Goal: Information Seeking & Learning: Check status

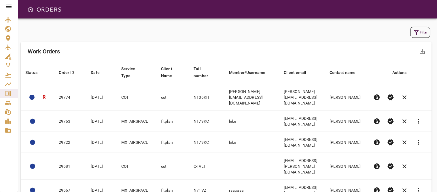
click at [417, 32] on icon "button" at bounding box center [417, 32] width 5 height 5
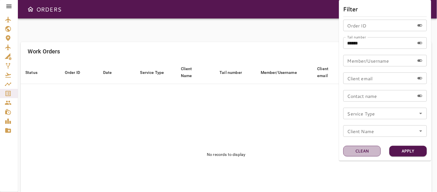
click at [370, 151] on button "Clean" at bounding box center [362, 151] width 37 height 11
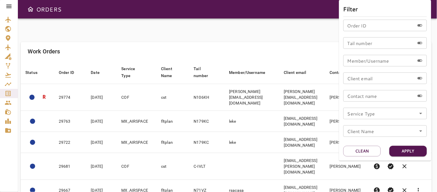
click at [421, 113] on icon "Open" at bounding box center [421, 113] width 3 height 1
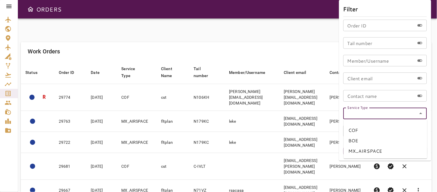
click at [363, 149] on li "MX_AIRSPACE" at bounding box center [386, 151] width 84 height 10
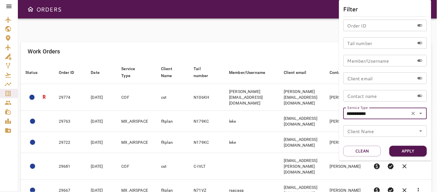
click at [421, 113] on icon "Open" at bounding box center [421, 113] width 3 height 1
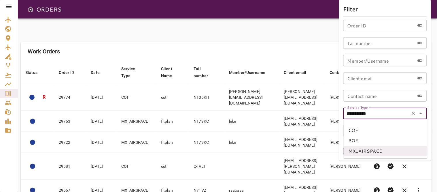
click at [359, 132] on li "COF" at bounding box center [386, 130] width 84 height 10
type input "***"
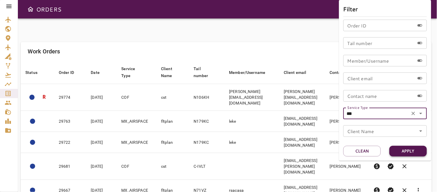
click at [411, 152] on button "Apply" at bounding box center [408, 151] width 37 height 11
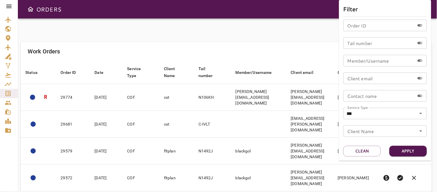
click at [250, 42] on div at bounding box center [218, 96] width 437 height 192
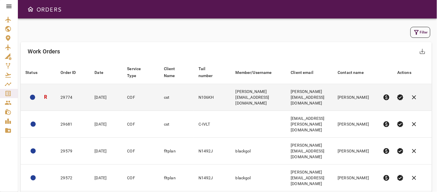
scroll to position [127, 0]
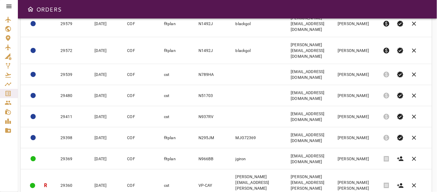
click at [347, 177] on body "ORDERS Filter Work Orders save_alt Status arrow_downward Order ID arrow_downwar…" at bounding box center [218, 96] width 437 height 192
click at [335, 180] on li "40" at bounding box center [342, 179] width 27 height 10
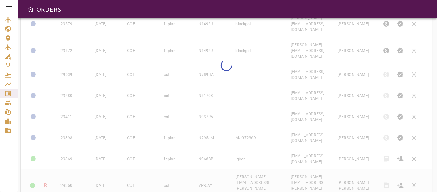
type input "**"
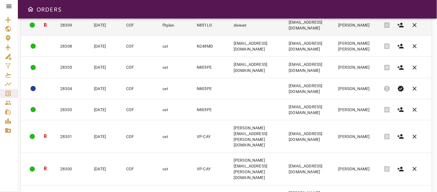
scroll to position [777, 0]
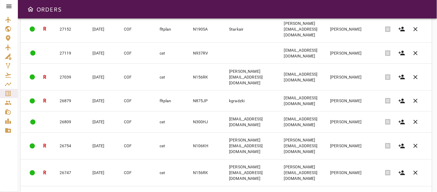
scroll to position [783, 0]
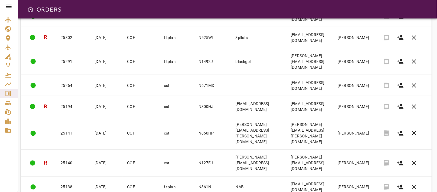
scroll to position [757, 0]
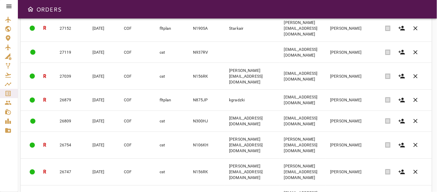
scroll to position [783, 0]
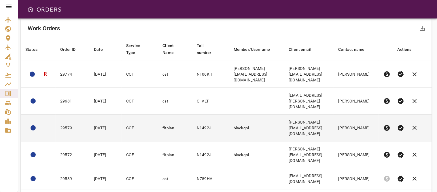
scroll to position [0, 0]
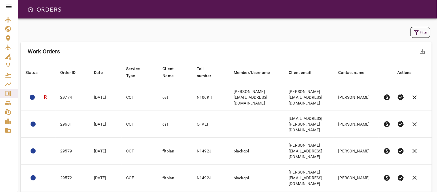
click at [419, 31] on icon "button" at bounding box center [416, 32] width 7 height 7
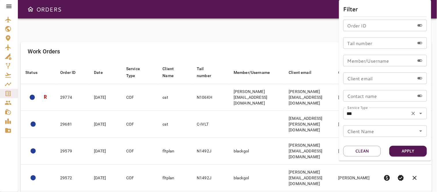
click at [423, 112] on icon "Open" at bounding box center [421, 113] width 7 height 7
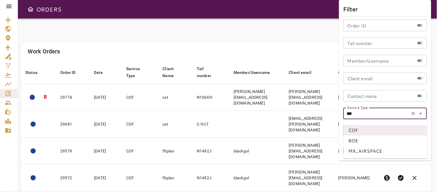
click at [360, 139] on li "BOE" at bounding box center [386, 140] width 84 height 10
type input "***"
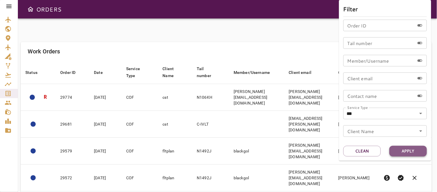
click at [412, 151] on button "Apply" at bounding box center [408, 151] width 37 height 11
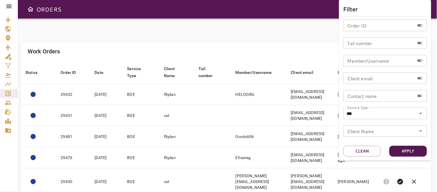
click at [303, 32] on div at bounding box center [218, 96] width 437 height 192
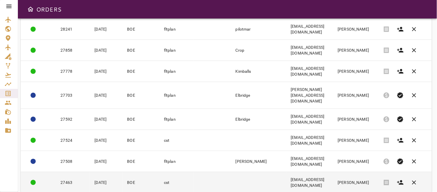
scroll to position [763, 0]
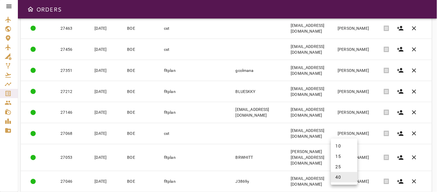
click at [345, 178] on body "ORDERS Filter Work Orders save_alt Status arrow_downward Order ID arrow_downwar…" at bounding box center [218, 96] width 437 height 192
click at [336, 177] on li "40" at bounding box center [344, 177] width 27 height 10
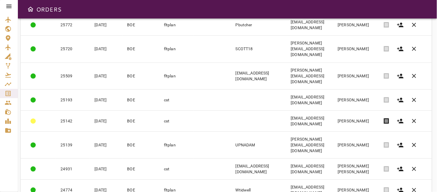
scroll to position [347, 0]
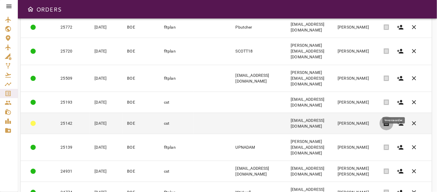
click at [390, 120] on span "receipt" at bounding box center [386, 123] width 7 height 7
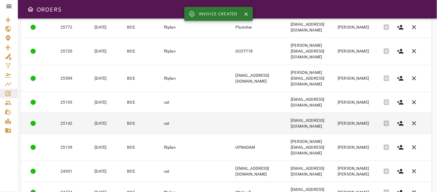
click at [233, 112] on td at bounding box center [258, 122] width 55 height 21
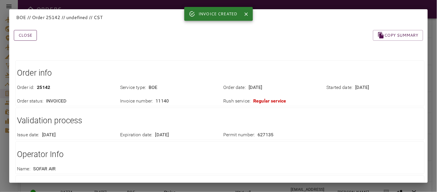
click at [25, 35] on button "Close" at bounding box center [25, 35] width 23 height 11
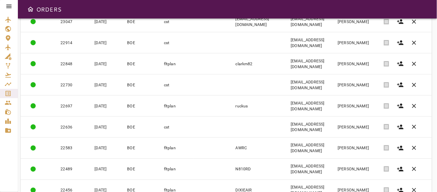
scroll to position [763, 0]
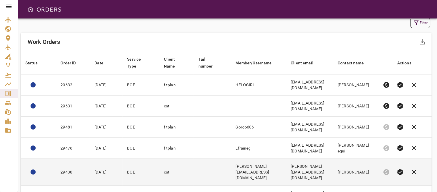
scroll to position [0, 0]
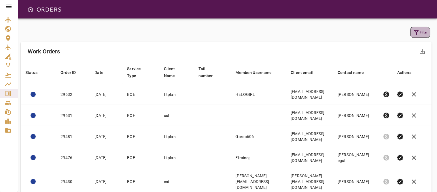
click at [416, 35] on icon "button" at bounding box center [416, 32] width 7 height 7
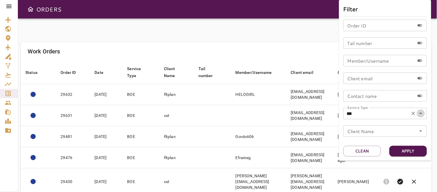
click at [422, 113] on icon "Open" at bounding box center [421, 113] width 3 height 1
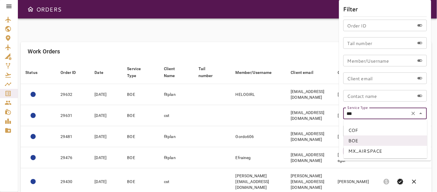
click at [373, 148] on li "MX_AIRSPACE" at bounding box center [386, 151] width 84 height 10
type input "**********"
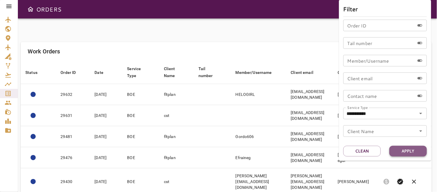
click at [413, 151] on button "Apply" at bounding box center [408, 151] width 37 height 11
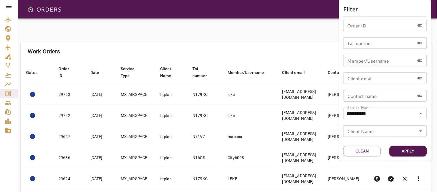
click at [156, 33] on div at bounding box center [218, 96] width 437 height 192
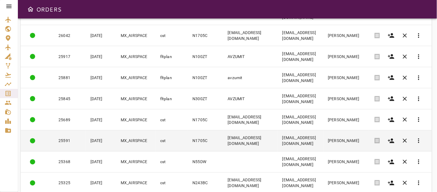
scroll to position [765, 0]
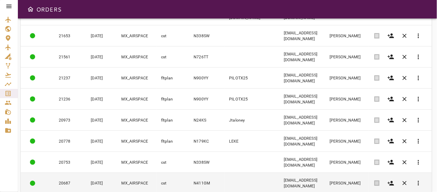
scroll to position [757, 0]
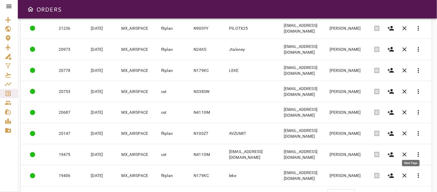
click at [414, 190] on span "chevron_right" at bounding box center [411, 193] width 7 height 7
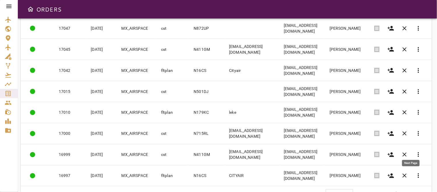
click at [411, 190] on span "chevron_right" at bounding box center [411, 193] width 7 height 7
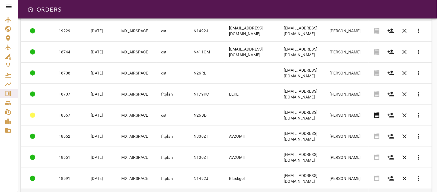
scroll to position [52, 0]
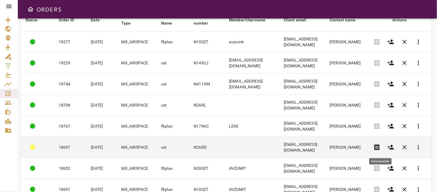
click at [378, 144] on span "receipt" at bounding box center [377, 147] width 7 height 7
click at [225, 148] on td at bounding box center [252, 147] width 55 height 21
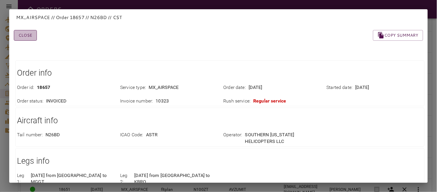
click at [26, 35] on button "Close" at bounding box center [25, 35] width 23 height 11
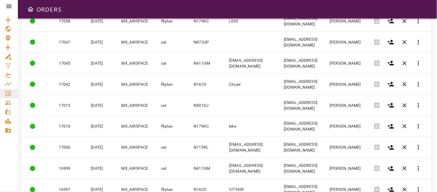
scroll to position [757, 0]
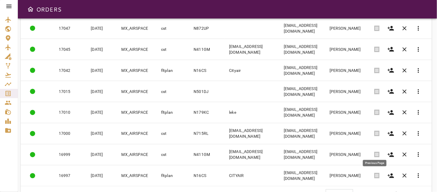
click at [374, 190] on span "chevron_left" at bounding box center [374, 193] width 7 height 7
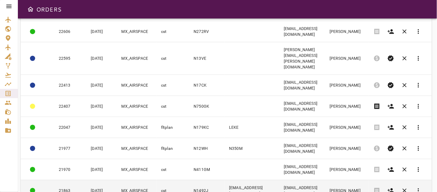
scroll to position [437, 0]
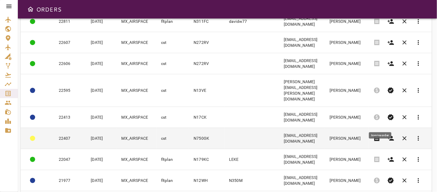
click at [380, 135] on span "receipt" at bounding box center [377, 138] width 7 height 7
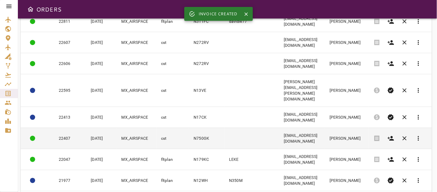
click at [225, 127] on td at bounding box center [252, 137] width 55 height 21
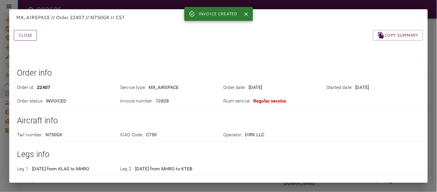
click at [27, 37] on button "Close" at bounding box center [25, 35] width 23 height 11
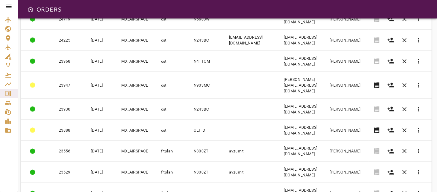
scroll to position [148, 0]
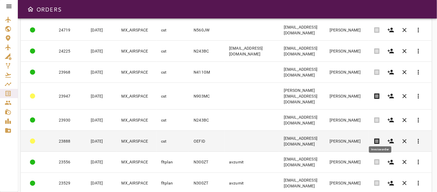
click at [379, 138] on span "receipt" at bounding box center [377, 141] width 7 height 7
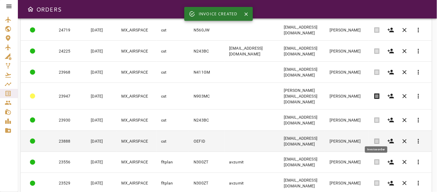
click at [310, 135] on td "[EMAIL_ADDRESS][DOMAIN_NAME]" at bounding box center [302, 141] width 46 height 21
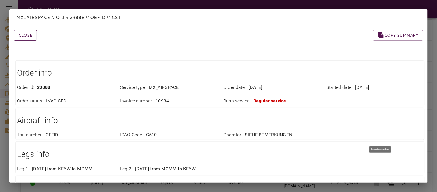
click at [27, 34] on button "Close" at bounding box center [25, 35] width 23 height 11
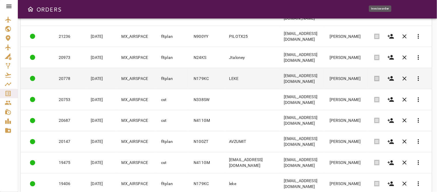
scroll to position [757, 0]
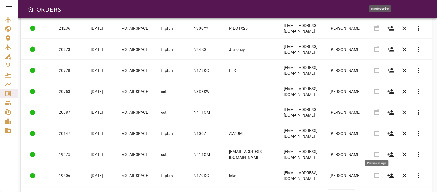
click at [377, 190] on span "chevron_left" at bounding box center [376, 193] width 7 height 7
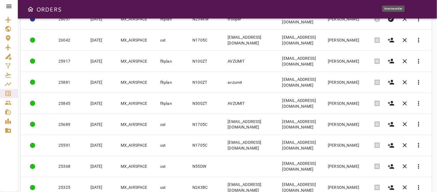
scroll to position [765, 0]
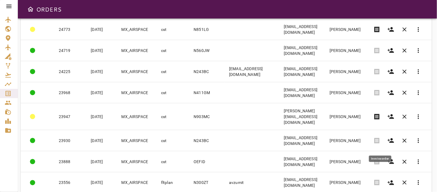
scroll to position [160, 0]
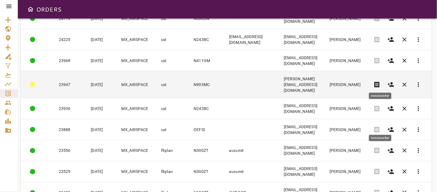
click at [381, 81] on span "receipt" at bounding box center [377, 84] width 7 height 7
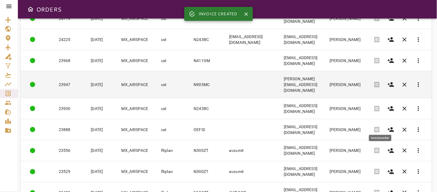
click at [250, 84] on td at bounding box center [252, 84] width 55 height 27
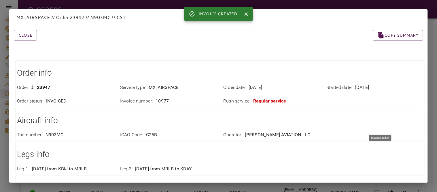
drag, startPoint x: 68, startPoint y: 49, endPoint x: 33, endPoint y: 44, distance: 34.7
click at [68, 49] on div "Order info Order id : 23947 Service type : MX_AIRSPACE Order date : [DATE] Star…" at bounding box center [212, 177] width 424 height 265
click at [25, 34] on button "Close" at bounding box center [25, 35] width 23 height 11
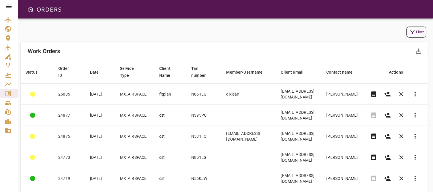
scroll to position [0, 0]
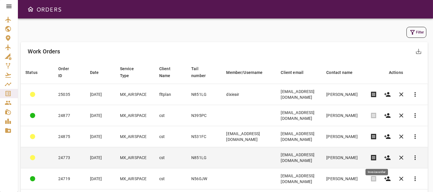
click at [376, 157] on span "receipt" at bounding box center [373, 157] width 7 height 7
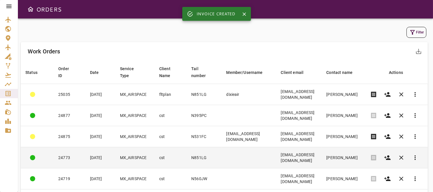
click at [221, 157] on td at bounding box center [248, 157] width 54 height 21
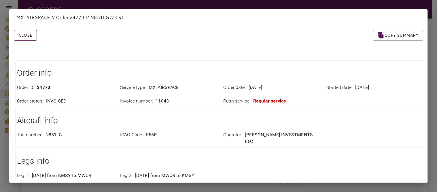
click at [18, 32] on button "Close" at bounding box center [25, 35] width 23 height 11
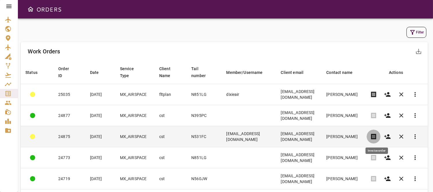
click at [375, 134] on span "receipt" at bounding box center [373, 136] width 7 height 7
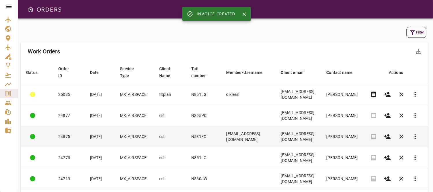
click at [301, 138] on td "[EMAIL_ADDRESS][DOMAIN_NAME]" at bounding box center [299, 136] width 46 height 21
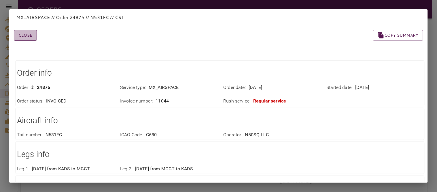
click at [25, 35] on button "Close" at bounding box center [25, 35] width 23 height 11
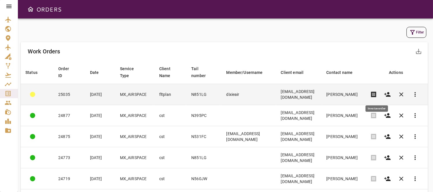
click at [375, 92] on span "receipt" at bounding box center [373, 94] width 7 height 7
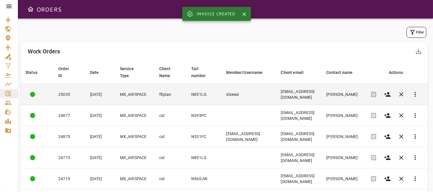
click at [228, 92] on td "dixieair" at bounding box center [248, 94] width 54 height 21
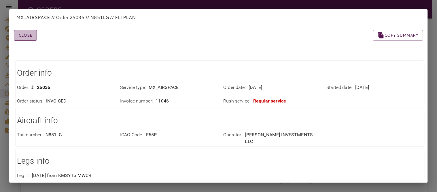
click at [25, 35] on button "Close" at bounding box center [25, 35] width 23 height 11
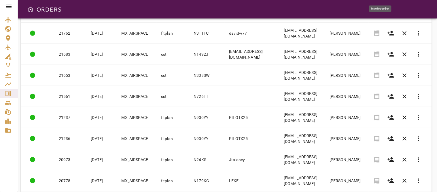
scroll to position [757, 0]
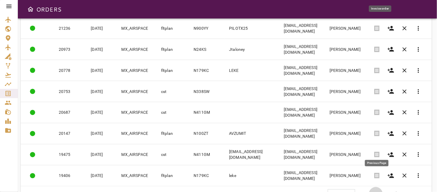
click at [376, 190] on span "chevron_left" at bounding box center [376, 193] width 7 height 7
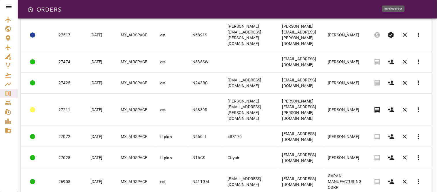
scroll to position [413, 0]
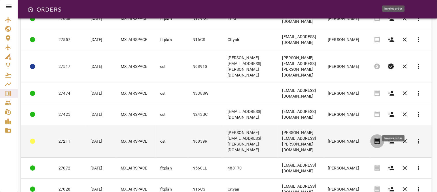
click at [381, 138] on span "receipt" at bounding box center [377, 141] width 7 height 7
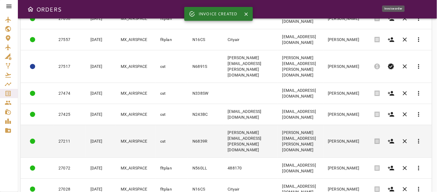
click at [254, 125] on td "[PERSON_NAME][EMAIL_ADDRESS][PERSON_NAME][DOMAIN_NAME]" at bounding box center [250, 141] width 54 height 33
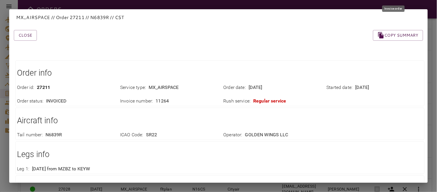
drag, startPoint x: 32, startPoint y: 35, endPoint x: 44, endPoint y: 59, distance: 27.0
click at [32, 35] on button "Close" at bounding box center [25, 35] width 23 height 11
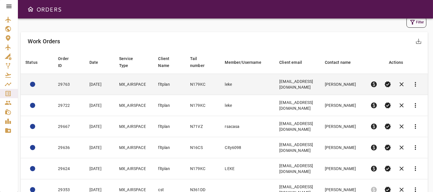
scroll to position [0, 0]
